Goal: Find specific page/section: Find specific page/section

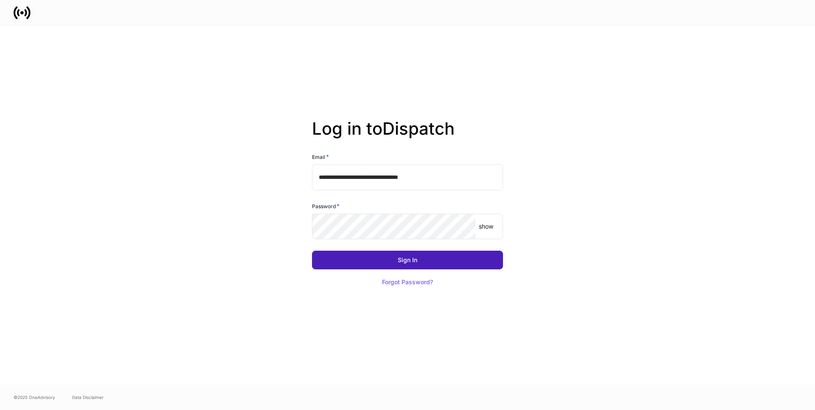
click at [395, 261] on button "Sign In" at bounding box center [407, 259] width 191 height 19
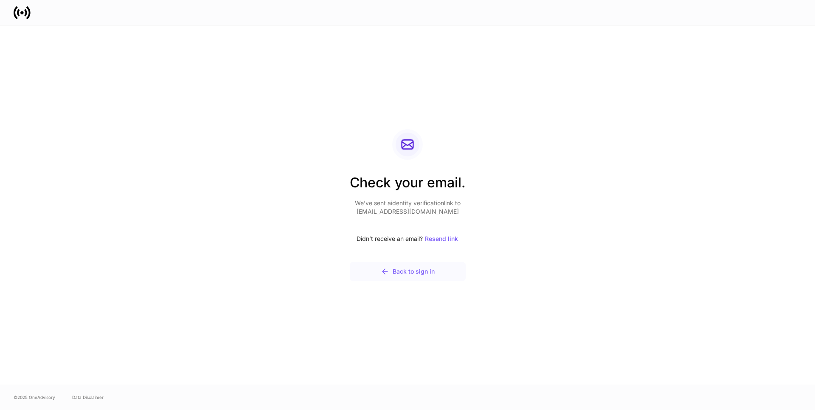
click at [396, 270] on div "Back to sign in" at bounding box center [408, 271] width 54 height 8
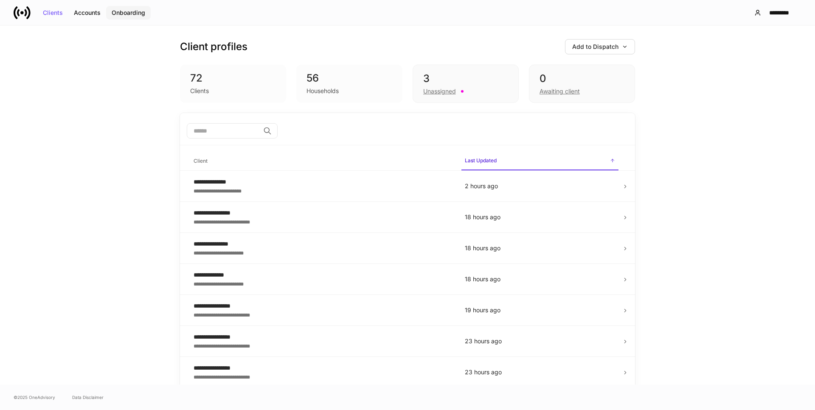
click at [121, 14] on div "Onboarding" at bounding box center [129, 13] width 34 height 6
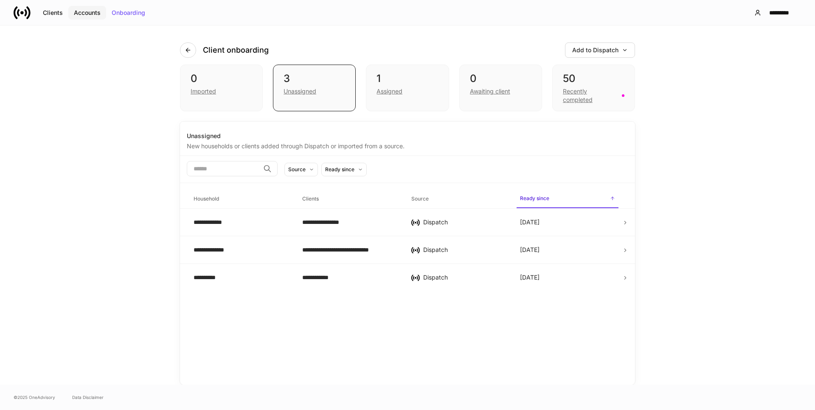
click at [70, 10] on button "Accounts" at bounding box center [87, 13] width 38 height 14
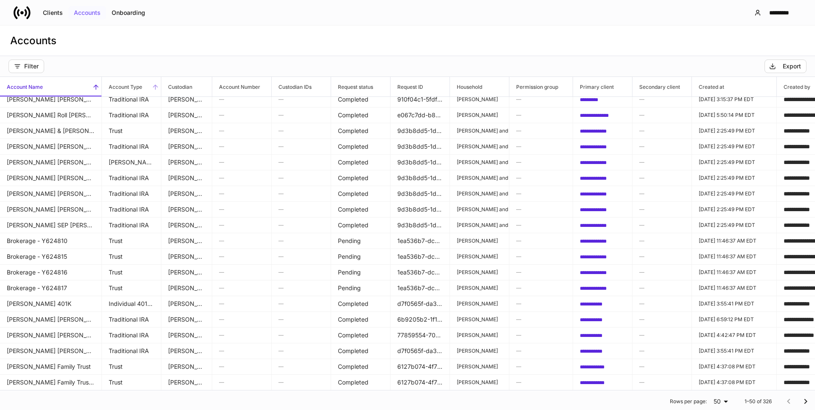
scroll to position [42, 0]
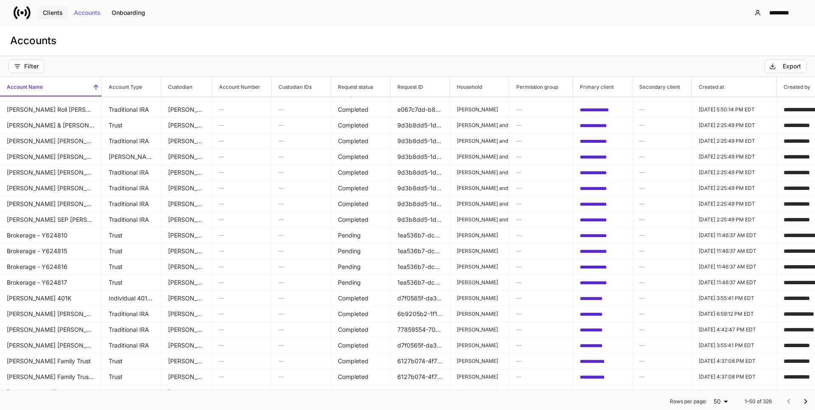
click at [49, 14] on div "Clients" at bounding box center [53, 13] width 20 height 6
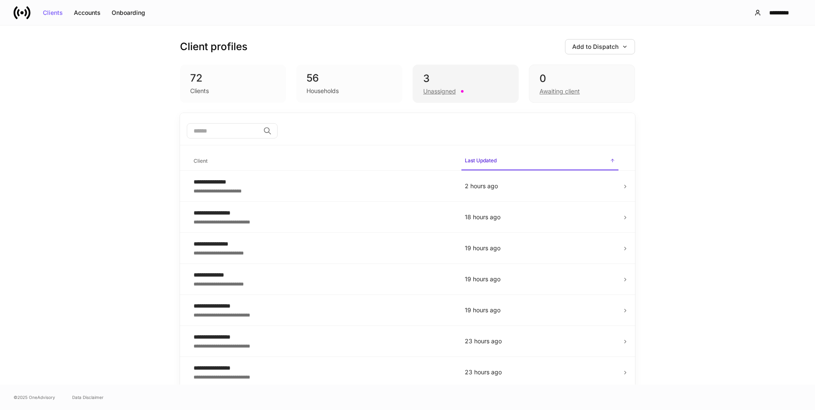
click at [431, 93] on div "Unassigned" at bounding box center [439, 91] width 33 height 8
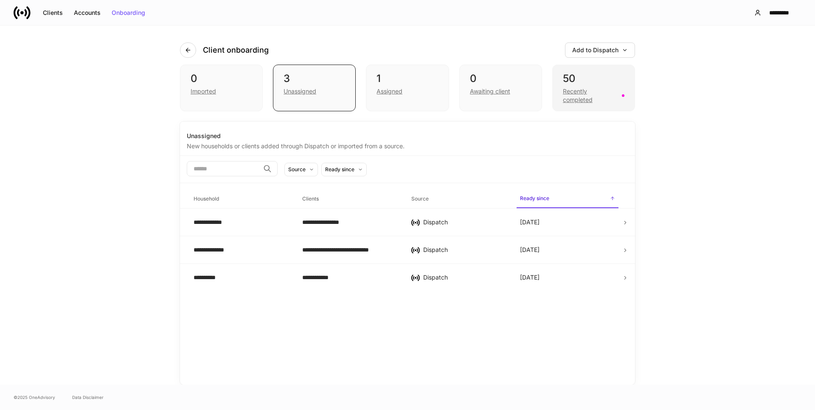
click at [583, 93] on div "Recently completed" at bounding box center [590, 95] width 54 height 17
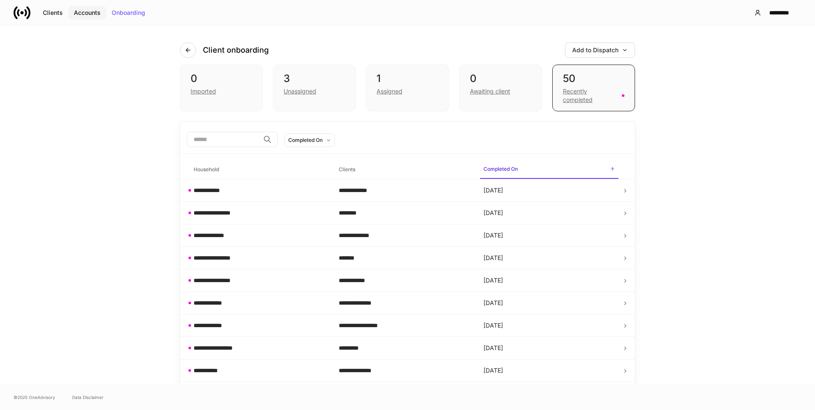
click at [84, 14] on div "Accounts" at bounding box center [87, 13] width 27 height 6
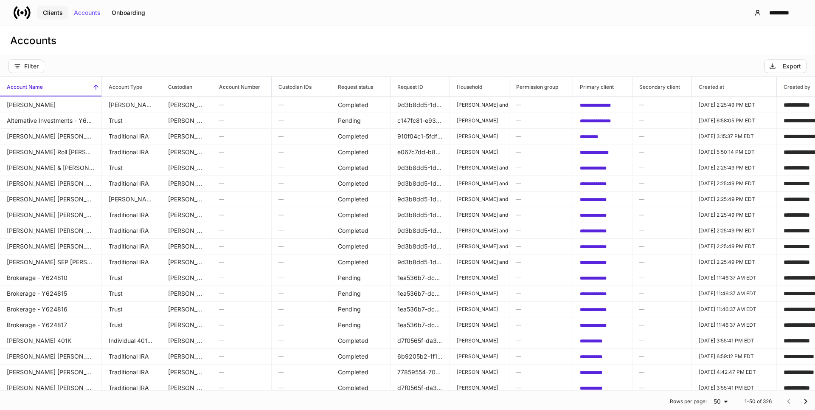
click at [56, 13] on div "Clients" at bounding box center [53, 13] width 20 height 6
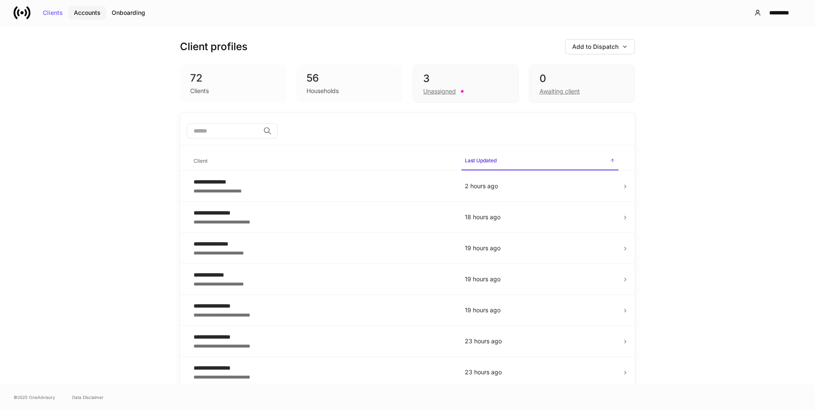
click at [84, 14] on div "Accounts" at bounding box center [87, 13] width 27 height 6
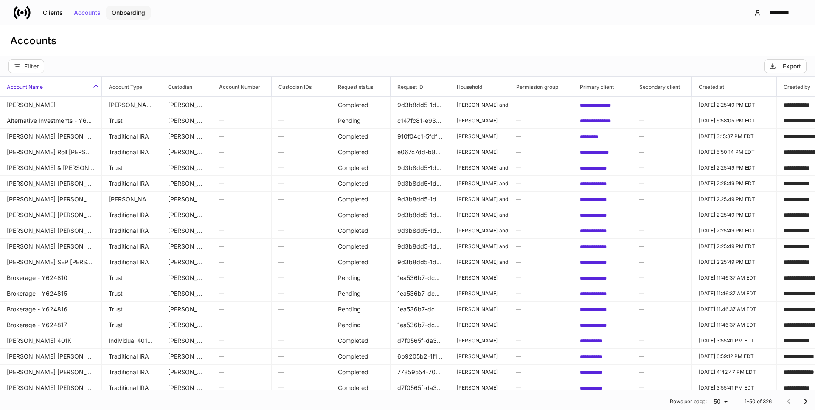
click at [138, 12] on div "Onboarding" at bounding box center [129, 13] width 34 height 6
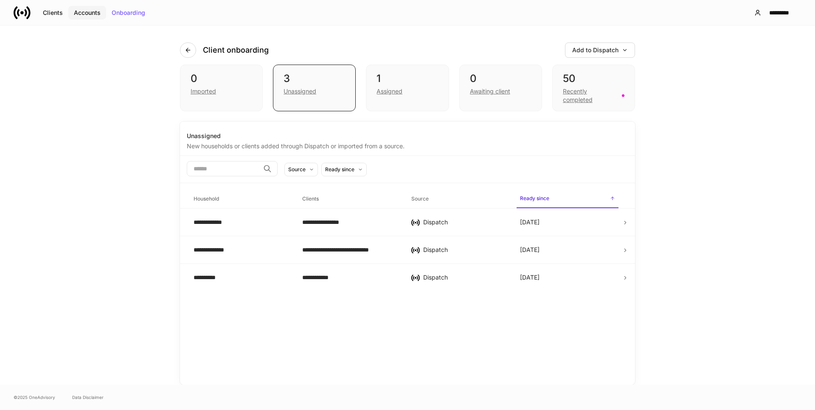
click at [79, 11] on div "Accounts" at bounding box center [87, 13] width 27 height 6
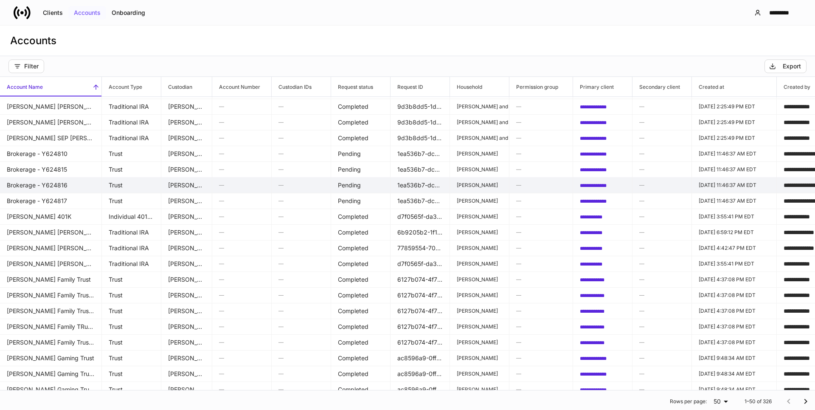
scroll to position [127, 0]
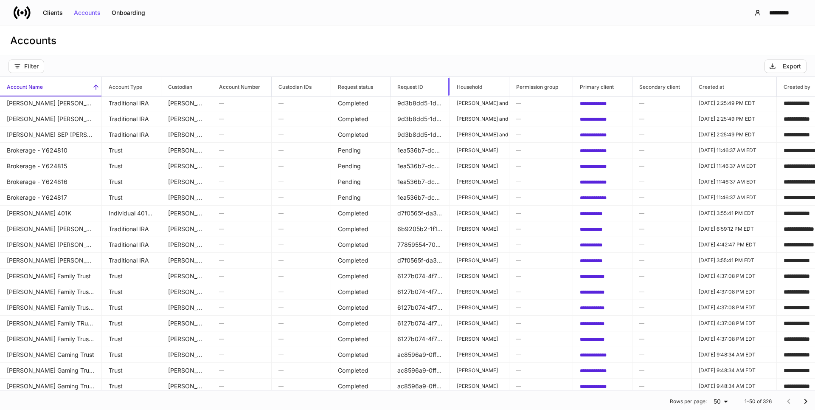
click at [446, 81] on div at bounding box center [447, 87] width 3 height 20
drag, startPoint x: 446, startPoint y: 86, endPoint x: 489, endPoint y: 91, distance: 43.1
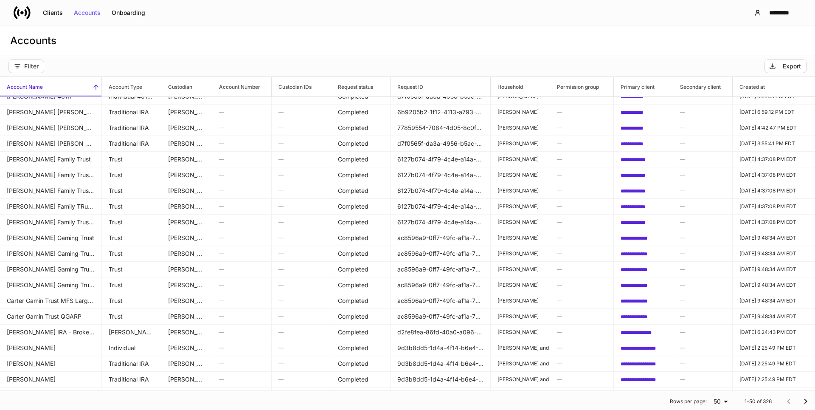
scroll to position [0, 0]
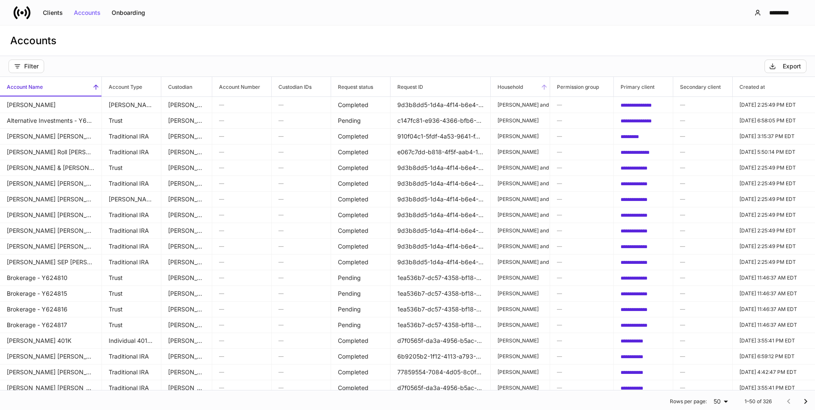
click at [513, 89] on h6 "Household" at bounding box center [507, 87] width 32 height 8
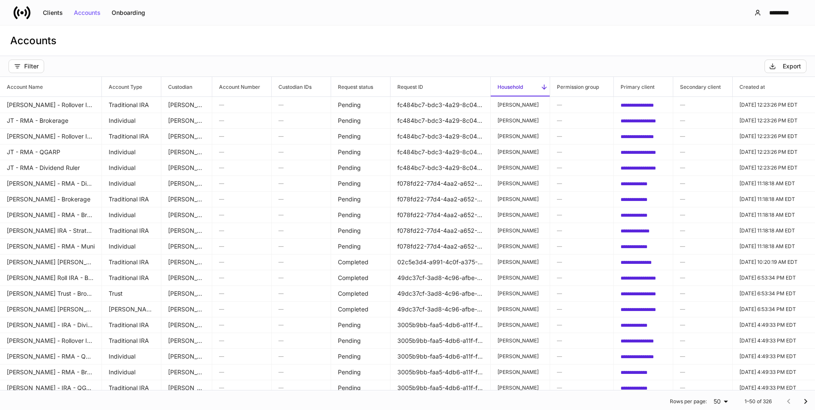
click at [542, 88] on icon at bounding box center [544, 87] width 8 height 8
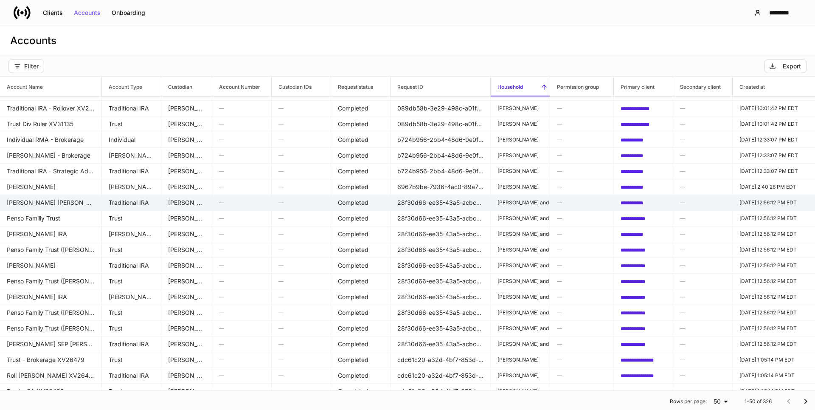
scroll to position [499, 0]
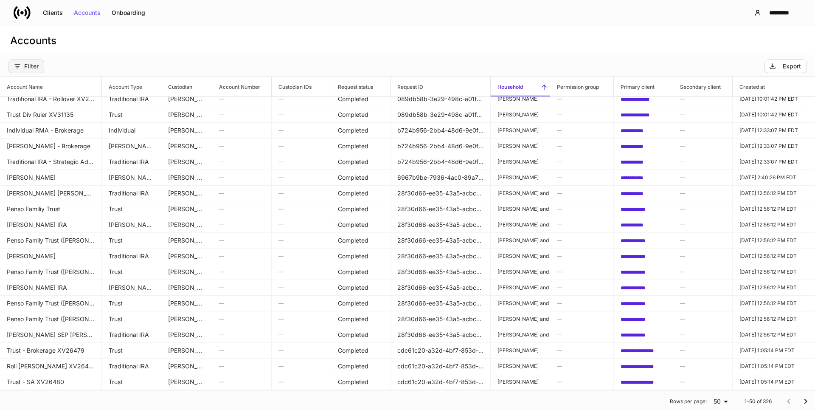
click at [26, 63] on div "Filter" at bounding box center [26, 66] width 25 height 7
click at [55, 154] on p "Household" at bounding box center [48, 153] width 25 height 7
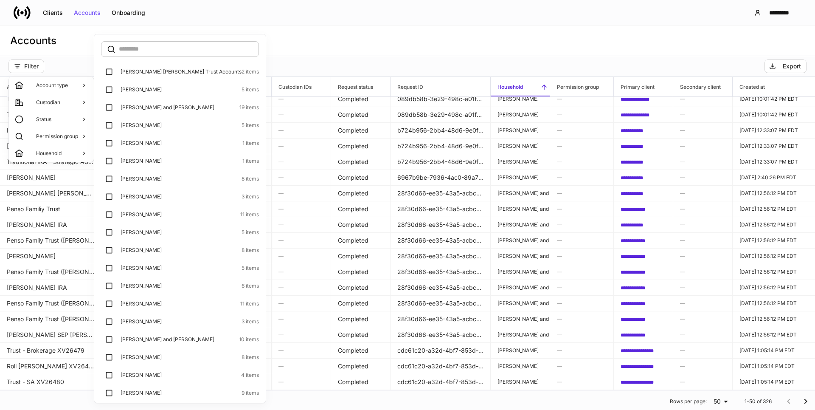
click at [133, 53] on input "text" at bounding box center [189, 49] width 140 height 16
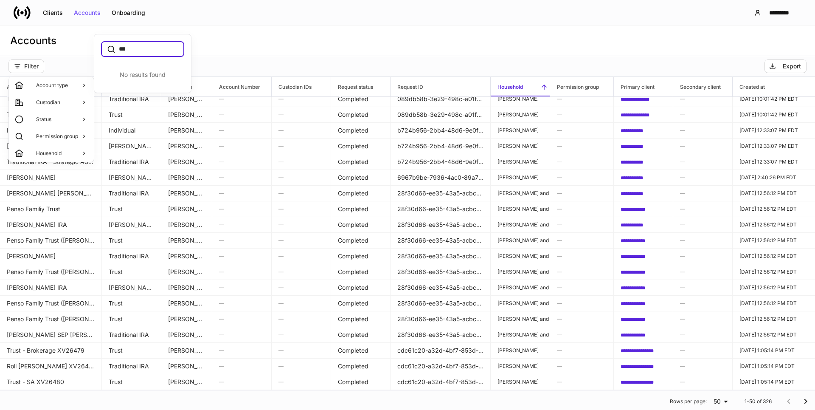
click at [139, 48] on input "***" at bounding box center [151, 49] width 65 height 16
type input "*******"
click at [273, 47] on div at bounding box center [407, 205] width 815 height 410
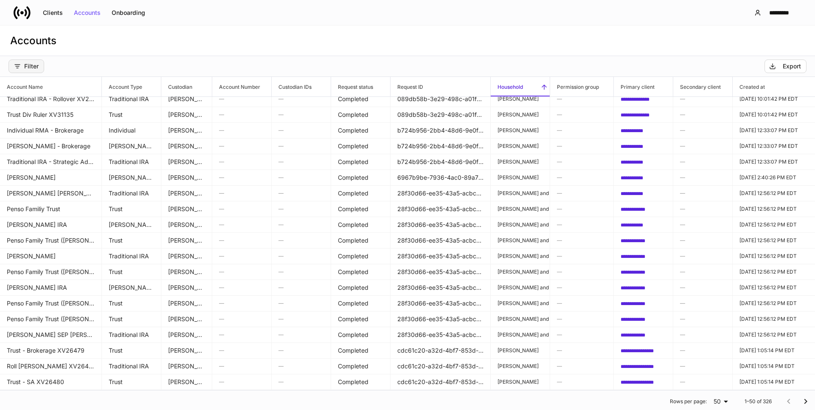
click at [35, 66] on div "Filter" at bounding box center [26, 66] width 25 height 7
click at [46, 154] on p "Household" at bounding box center [48, 153] width 25 height 7
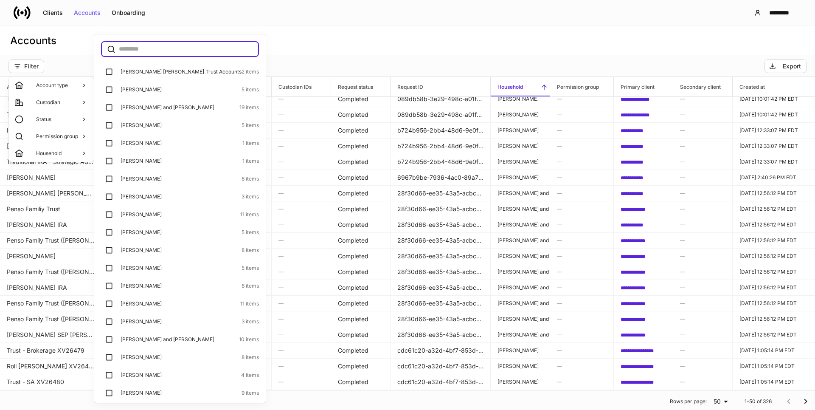
click at [126, 47] on input "text" at bounding box center [189, 49] width 140 height 16
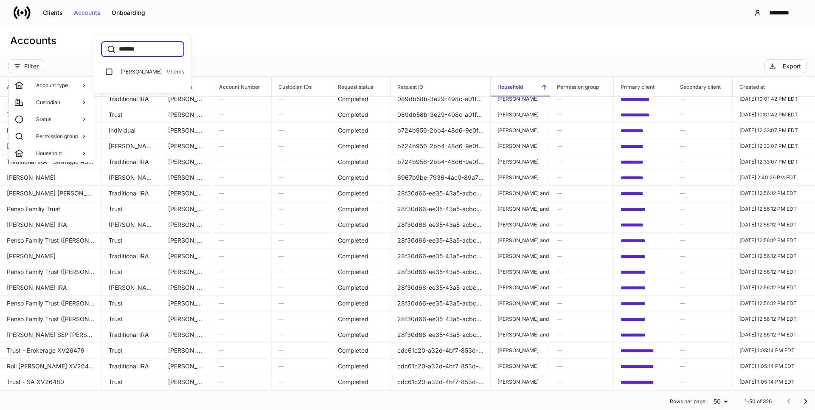
type input "*******"
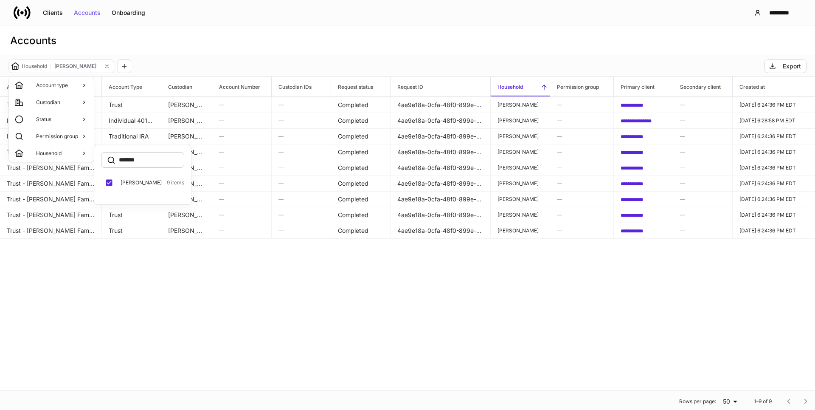
drag, startPoint x: 451, startPoint y: 386, endPoint x: 591, endPoint y: 396, distance: 140.4
click at [591, 396] on div at bounding box center [407, 205] width 815 height 410
click at [55, 7] on button "Clients" at bounding box center [52, 13] width 31 height 14
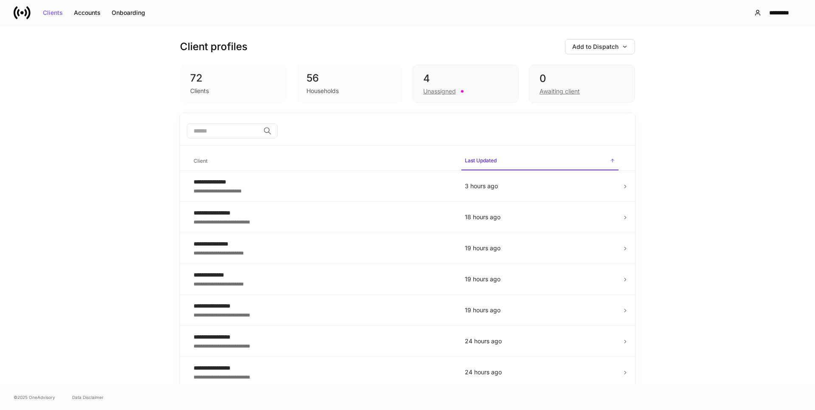
click at [192, 79] on div "72" at bounding box center [233, 78] width 86 height 14
click at [121, 14] on div "Onboarding" at bounding box center [129, 13] width 34 height 6
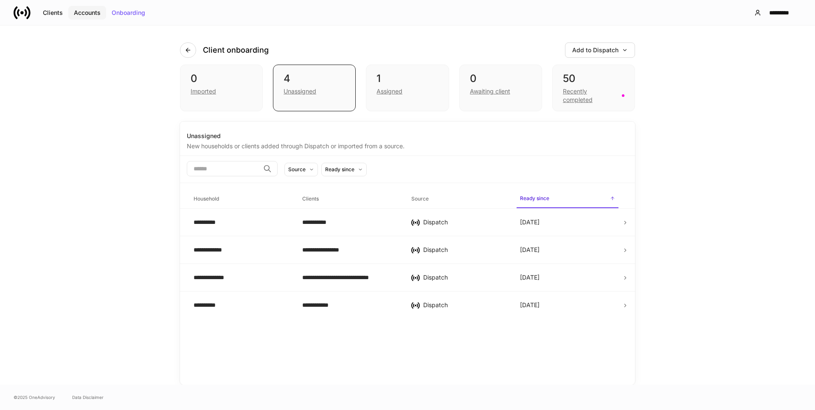
click at [84, 14] on div "Accounts" at bounding box center [87, 13] width 27 height 6
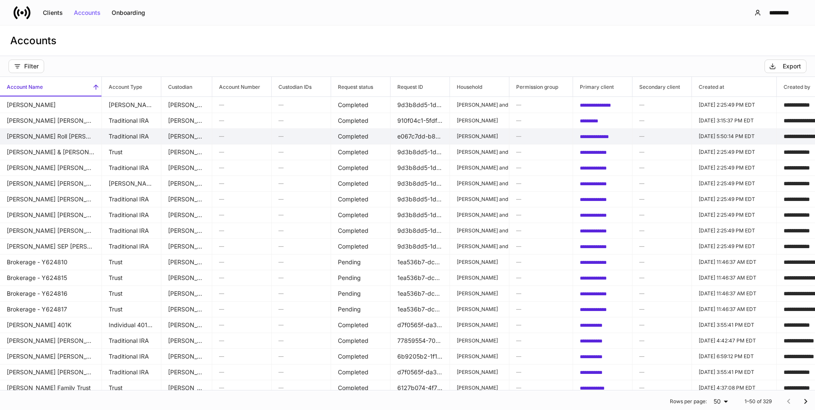
drag, startPoint x: 52, startPoint y: 135, endPoint x: 83, endPoint y: 138, distance: 30.8
click at [83, 138] on td "[PERSON_NAME] Roll [PERSON_NAME] Brokerage - XV27474" at bounding box center [51, 136] width 102 height 16
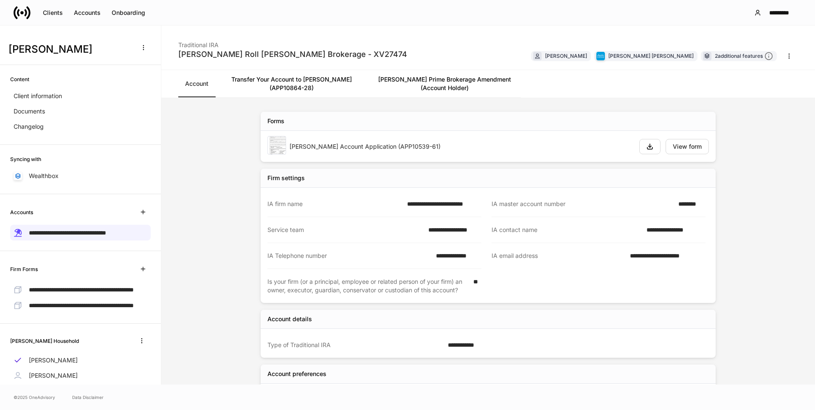
click at [15, 3] on div "Clients Accounts Onboarding *********" at bounding box center [407, 12] width 815 height 25
click at [45, 8] on button "Clients" at bounding box center [52, 13] width 31 height 14
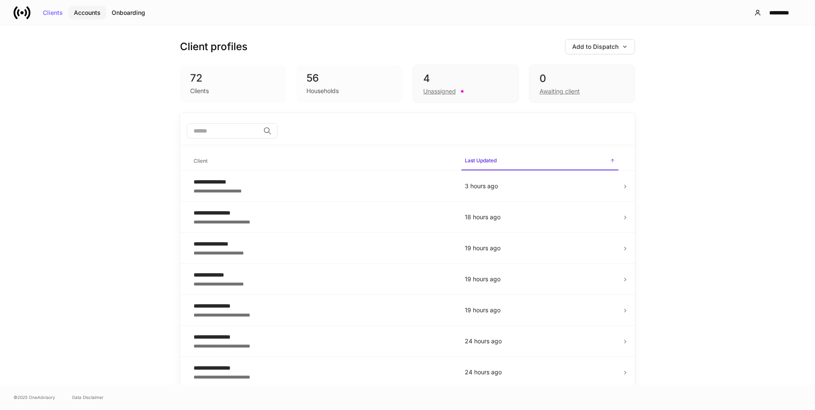
click at [79, 13] on div "Accounts" at bounding box center [87, 13] width 27 height 6
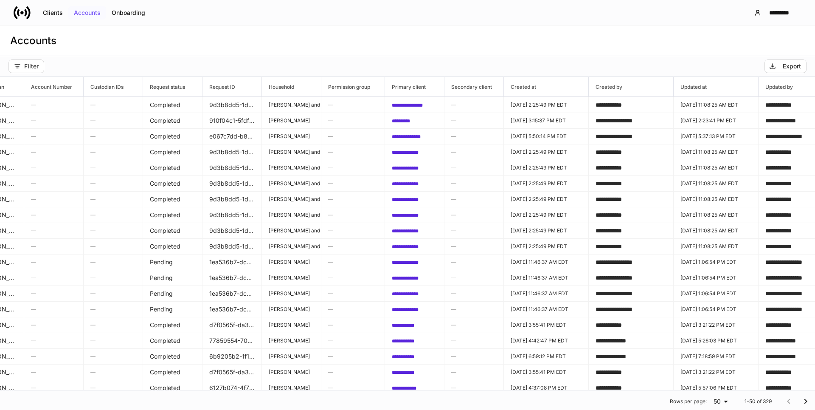
scroll to position [0, 308]
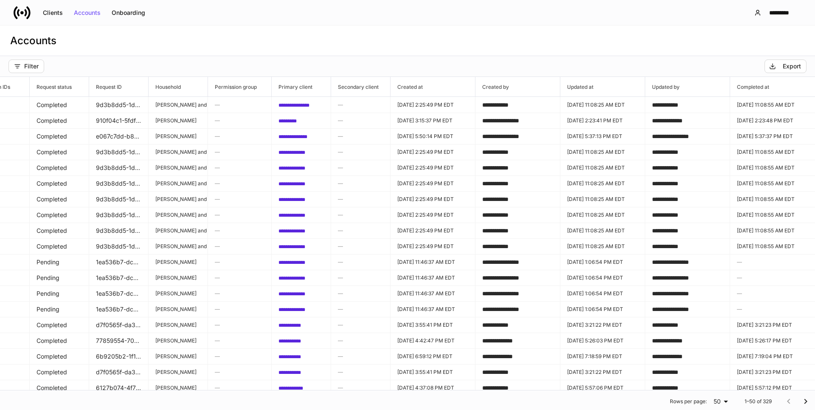
drag, startPoint x: 122, startPoint y: 384, endPoint x: 365, endPoint y: 50, distance: 413.2
click at [365, 50] on div "Accounts" at bounding box center [407, 40] width 815 height 31
